Goal: Information Seeking & Learning: Learn about a topic

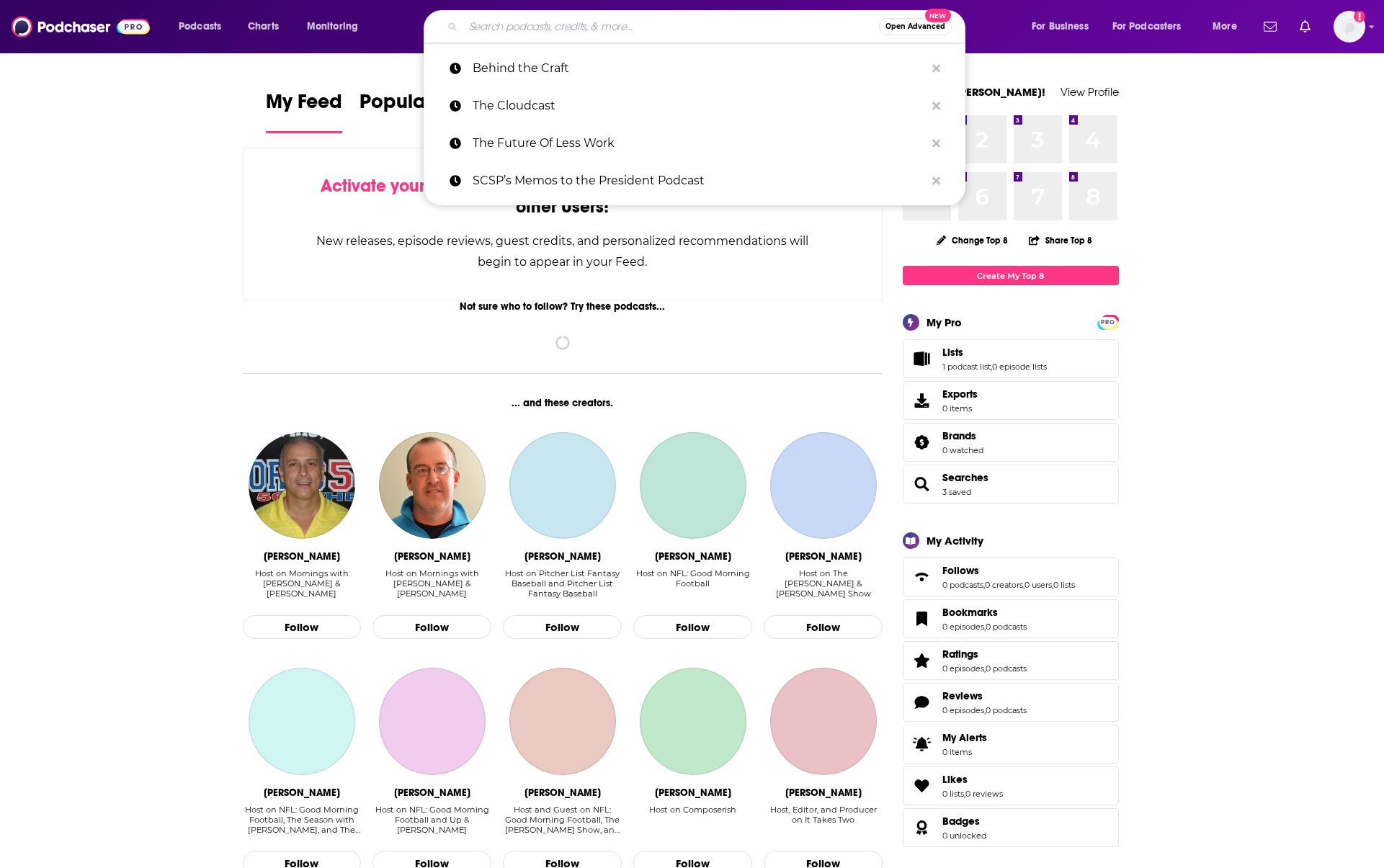
click at [552, 28] on input "Search podcasts, credits, & more..." at bounding box center [670, 26] width 416 height 23
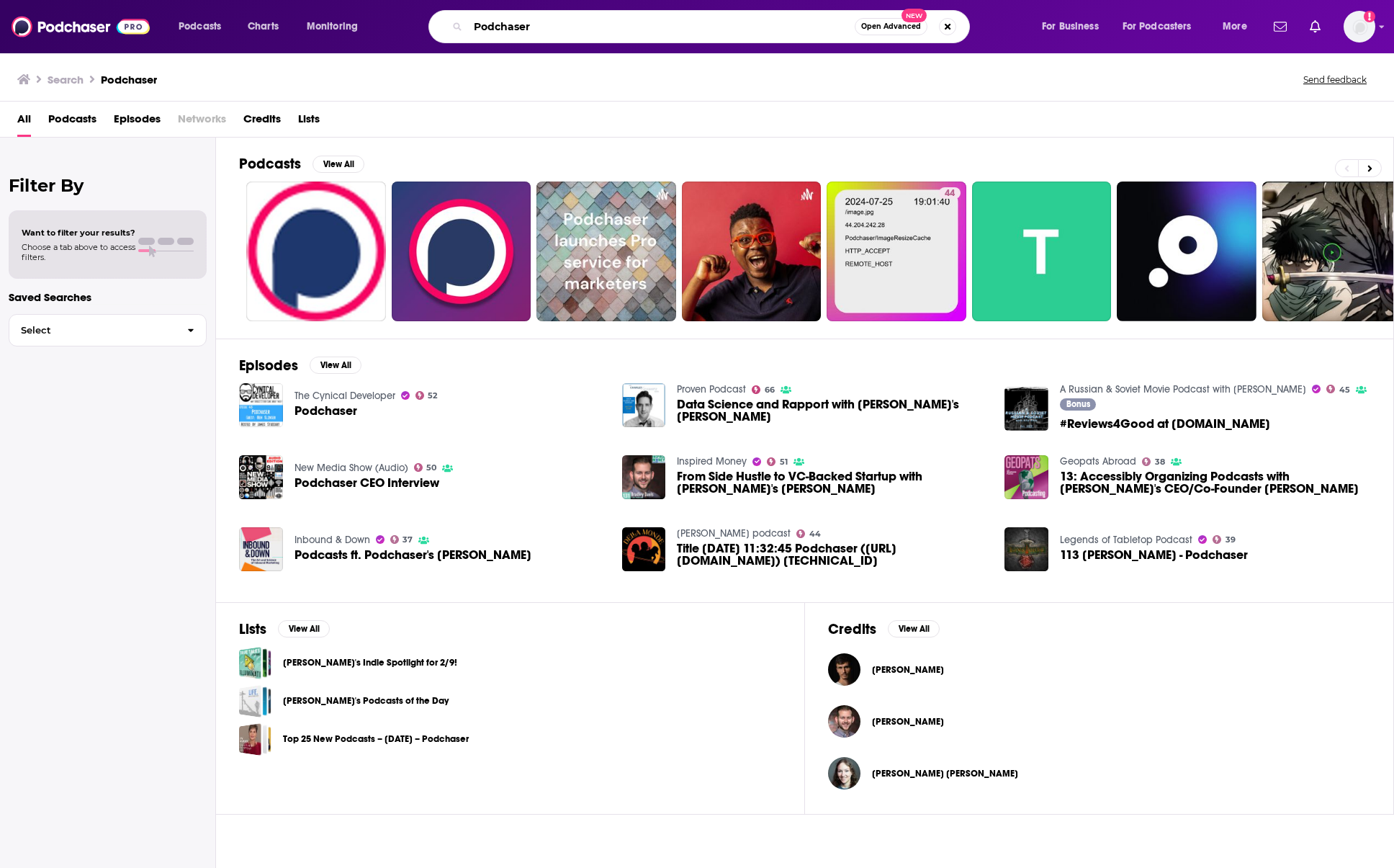
click at [563, 33] on input "Podchaser" at bounding box center [661, 26] width 387 height 23
type input "GrowthX"
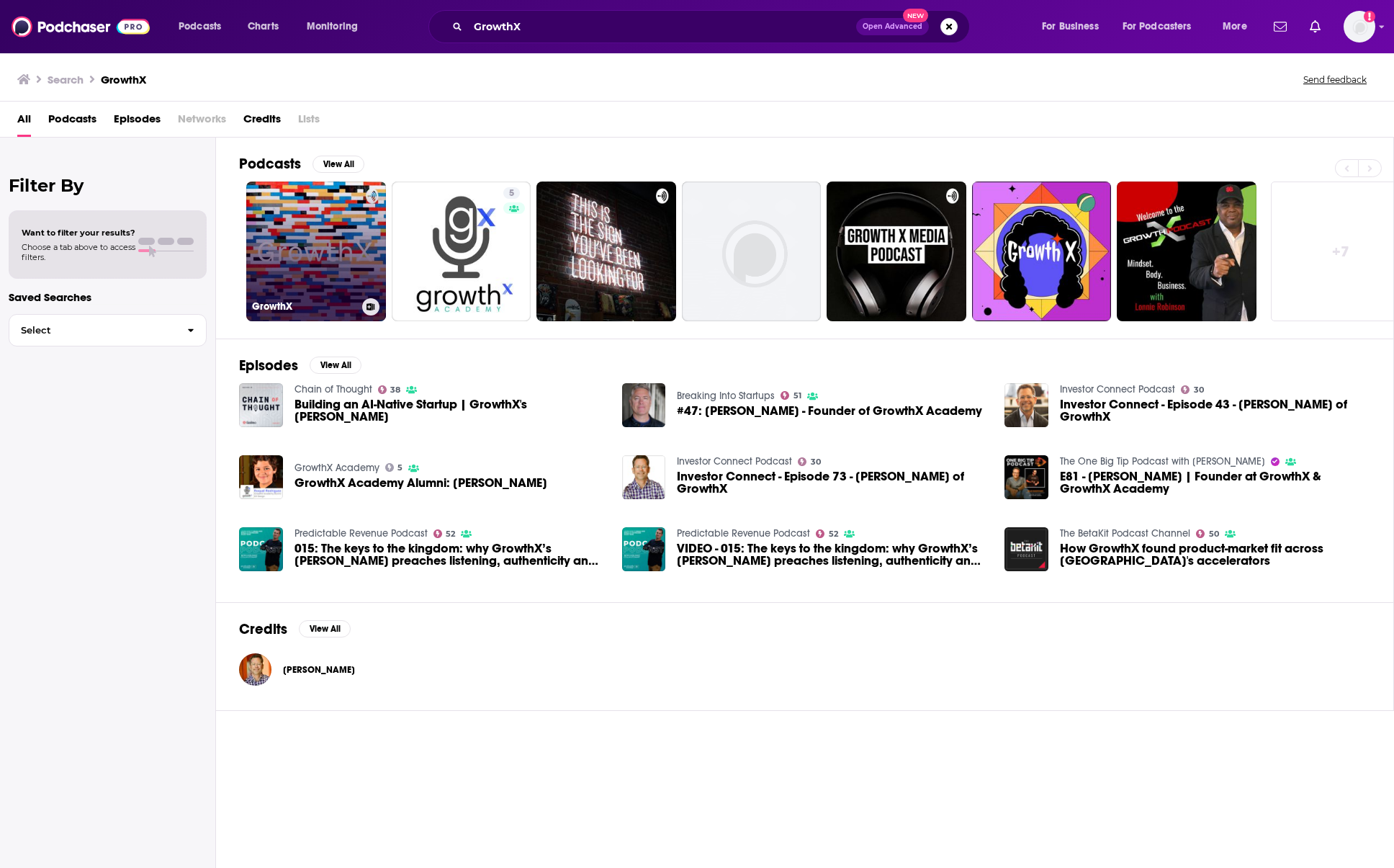
click at [303, 228] on link "GrowthX" at bounding box center [317, 252] width 140 height 140
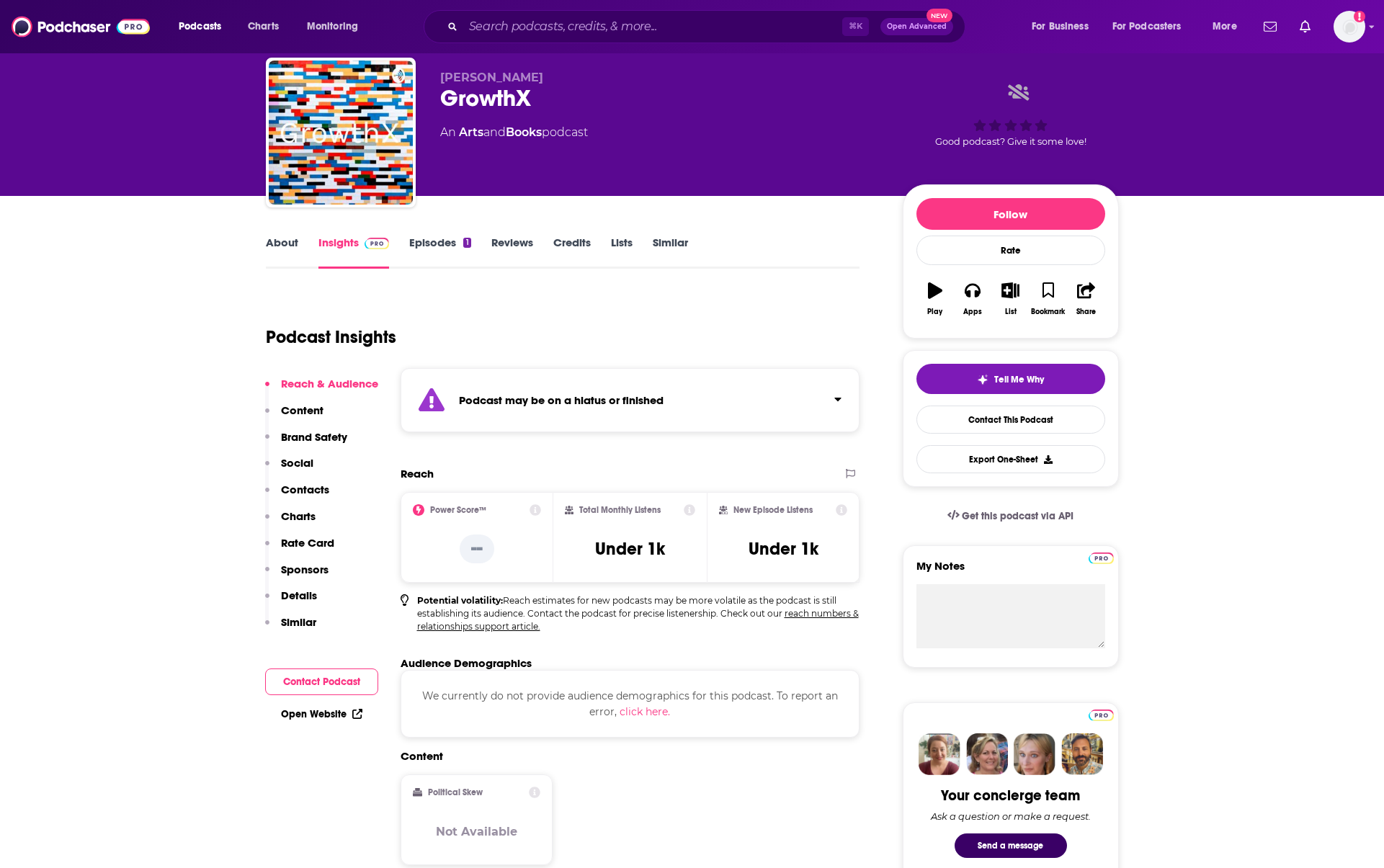
scroll to position [228, 0]
